Goal: Navigation & Orientation: Find specific page/section

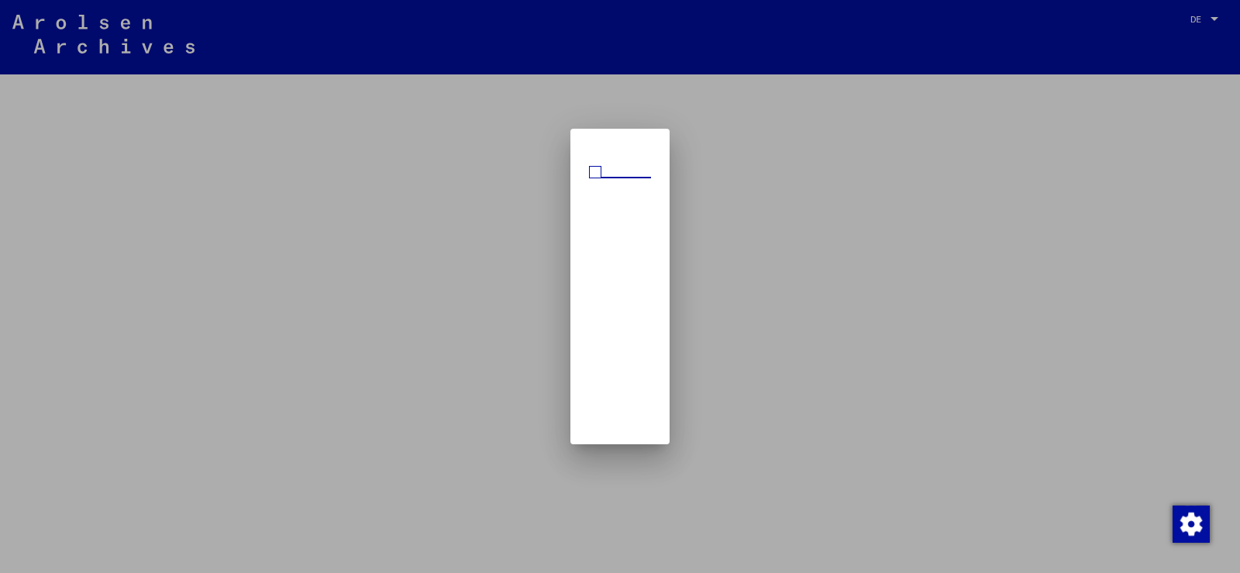
scroll to position [2, 0]
click at [783, 212] on div at bounding box center [620, 286] width 1240 height 573
drag, startPoint x: 1233, startPoint y: 448, endPoint x: 1225, endPoint y: 468, distance: 21.6
click at [1226, 477] on div at bounding box center [620, 286] width 1240 height 573
drag, startPoint x: 1208, startPoint y: 132, endPoint x: 1035, endPoint y: 93, distance: 177.9
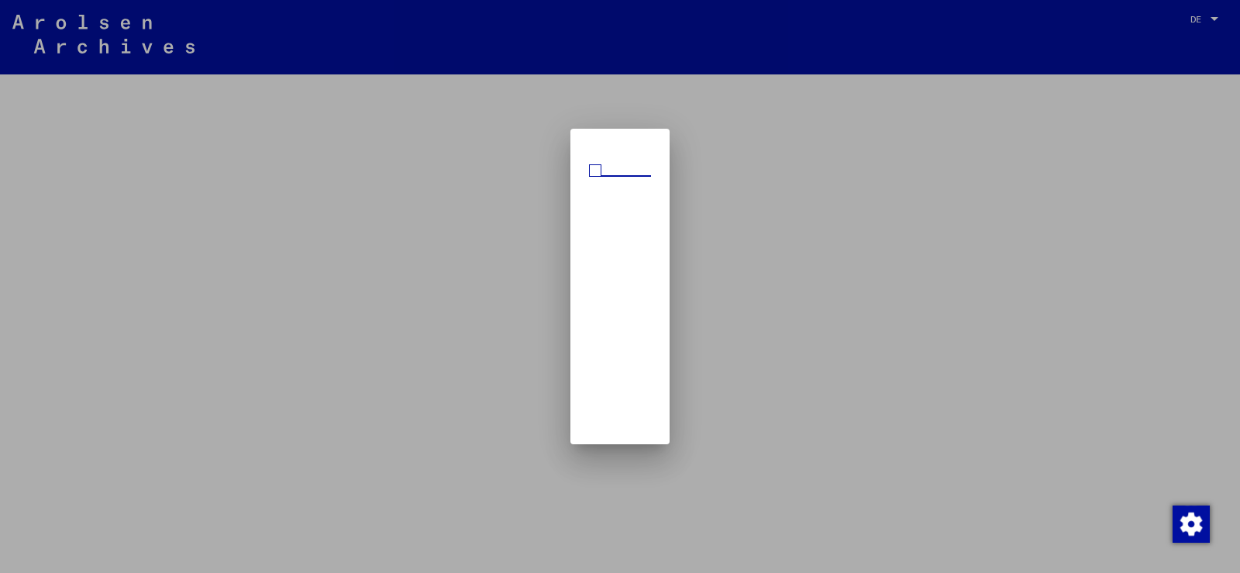
click at [1208, 183] on div at bounding box center [620, 286] width 1240 height 573
click at [586, 147] on mat-dialog-container at bounding box center [619, 286] width 99 height 315
click at [624, 172] on mat-dialog-content at bounding box center [619, 174] width 99 height 23
click at [589, 174] on span at bounding box center [595, 172] width 12 height 12
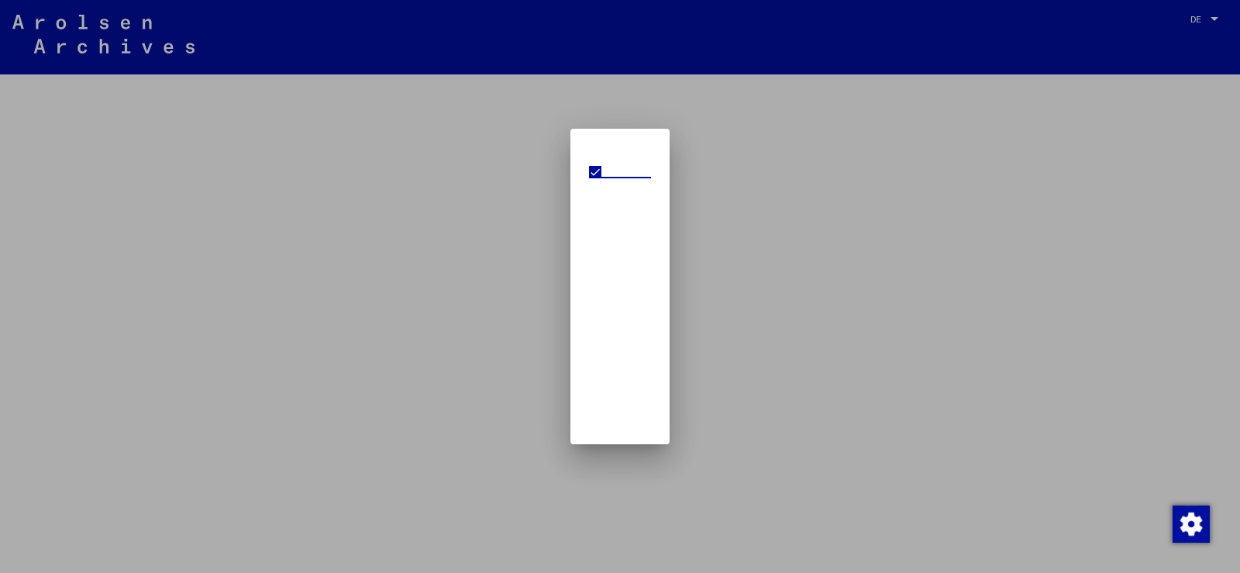
click at [589, 170] on span at bounding box center [595, 172] width 12 height 12
click at [590, 171] on span at bounding box center [595, 172] width 12 height 12
click at [927, 181] on div at bounding box center [620, 286] width 1240 height 573
click at [1185, 479] on div at bounding box center [620, 286] width 1240 height 573
click at [1188, 522] on img "button" at bounding box center [1190, 523] width 37 height 37
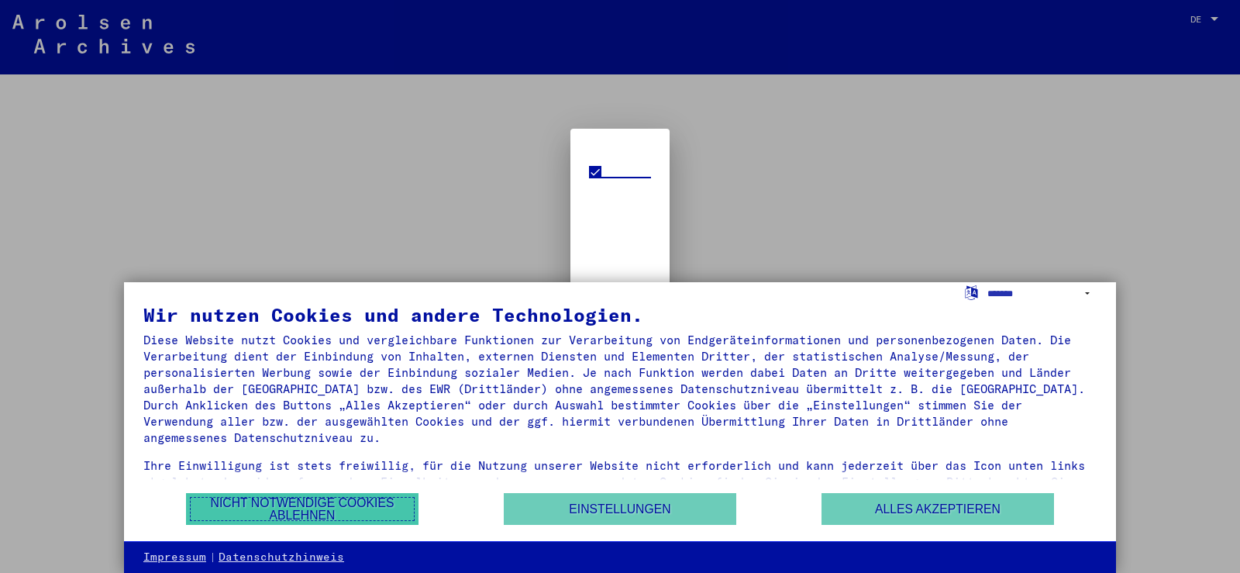
click at [359, 495] on button "Nicht notwendige Cookies ablehnen" at bounding box center [302, 509] width 232 height 32
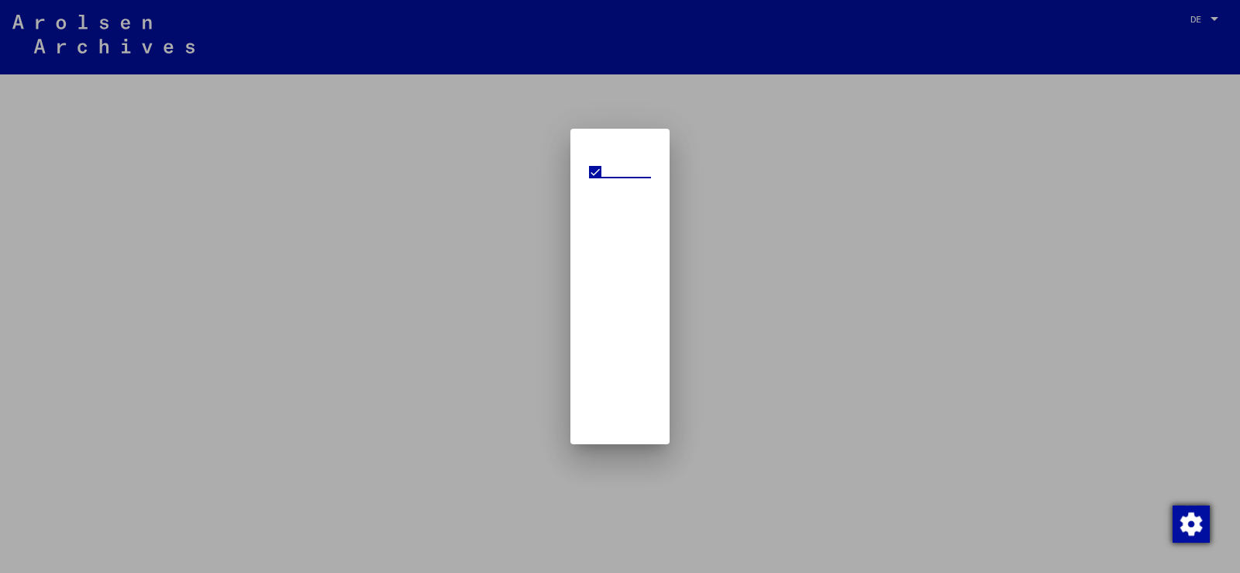
drag, startPoint x: 1194, startPoint y: 525, endPoint x: 1227, endPoint y: 514, distance: 35.3
click at [1194, 525] on img "button" at bounding box center [1190, 523] width 37 height 37
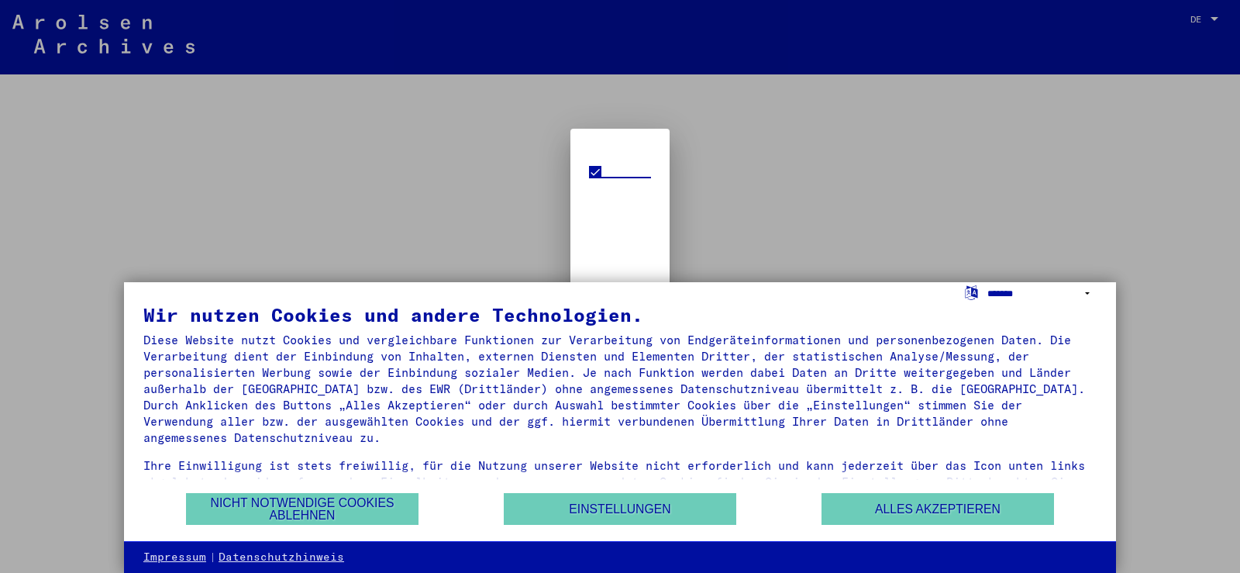
click at [1086, 294] on select "**********" at bounding box center [1041, 293] width 109 height 22
click at [1056, 215] on div at bounding box center [620, 286] width 1240 height 573
